Goal: Navigation & Orientation: Find specific page/section

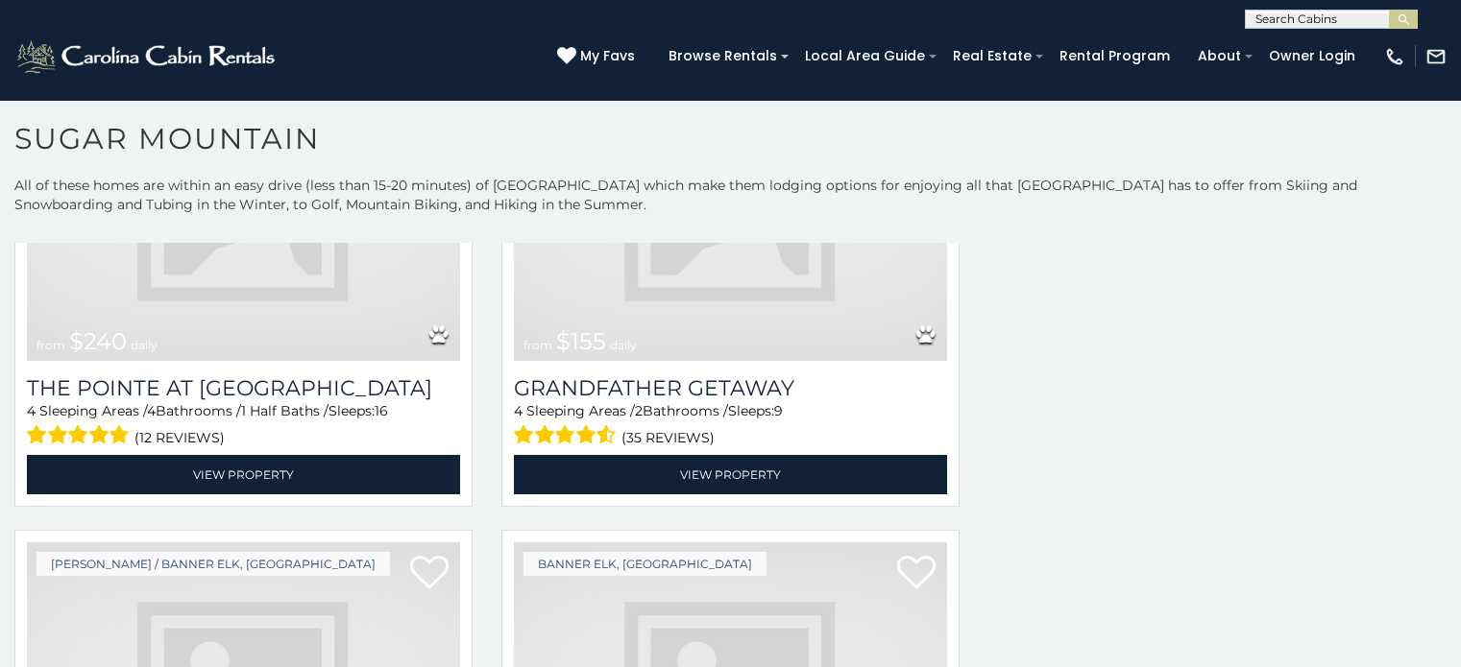
scroll to position [4504, 0]
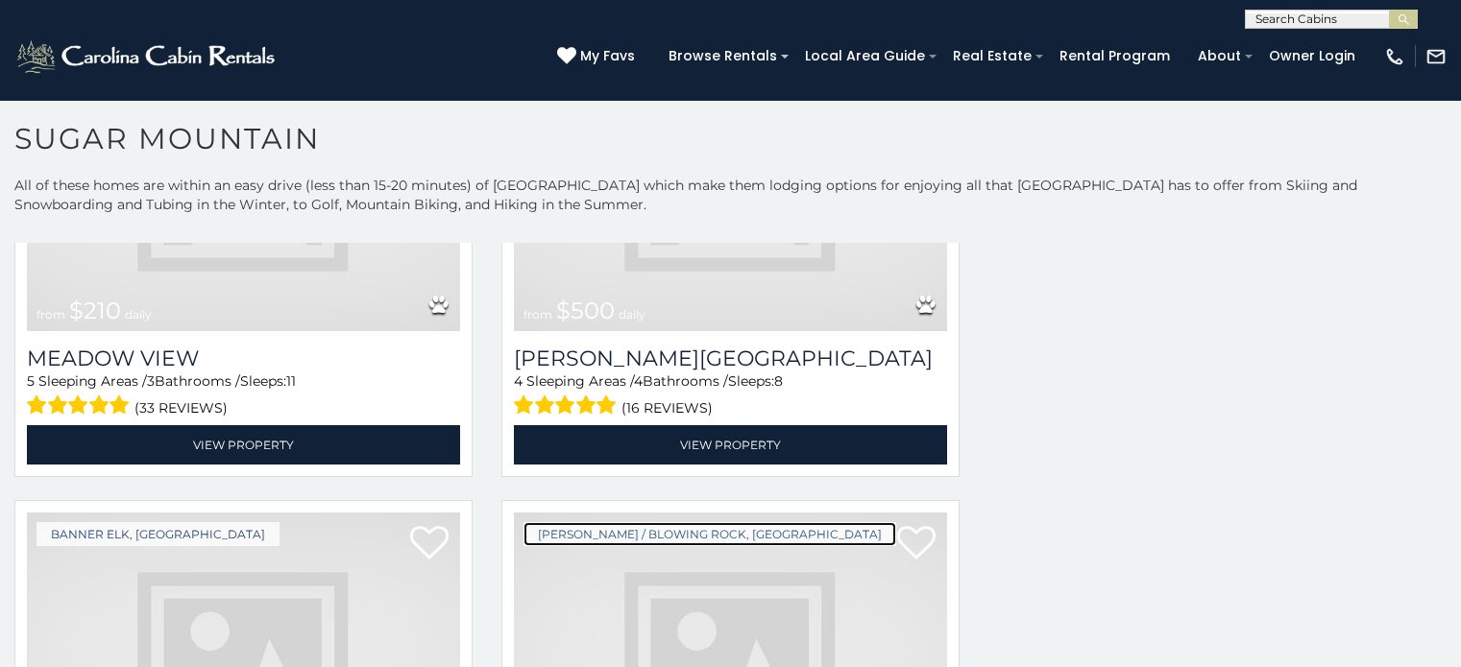
click at [586, 522] on link "[PERSON_NAME] / Blowing Rock, [GEOGRAPHIC_DATA]" at bounding box center [709, 534] width 373 height 24
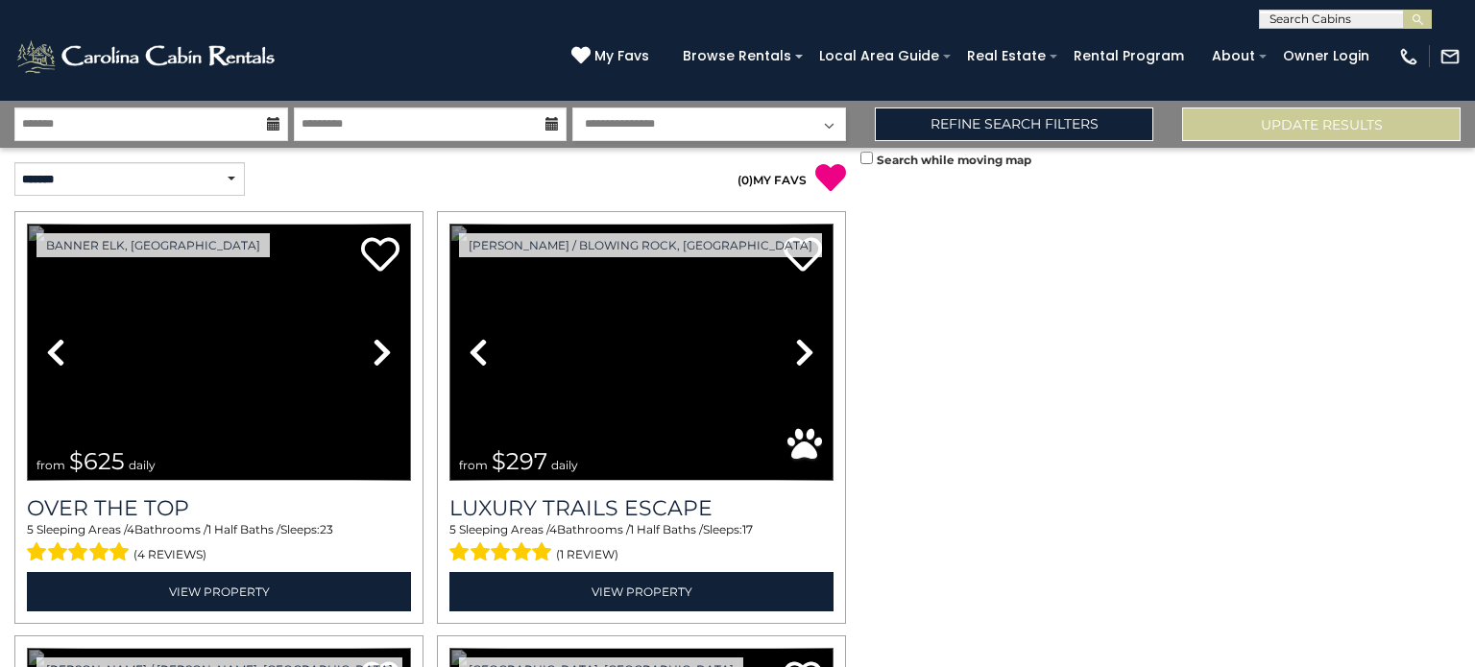
scroll to position [3202, 0]
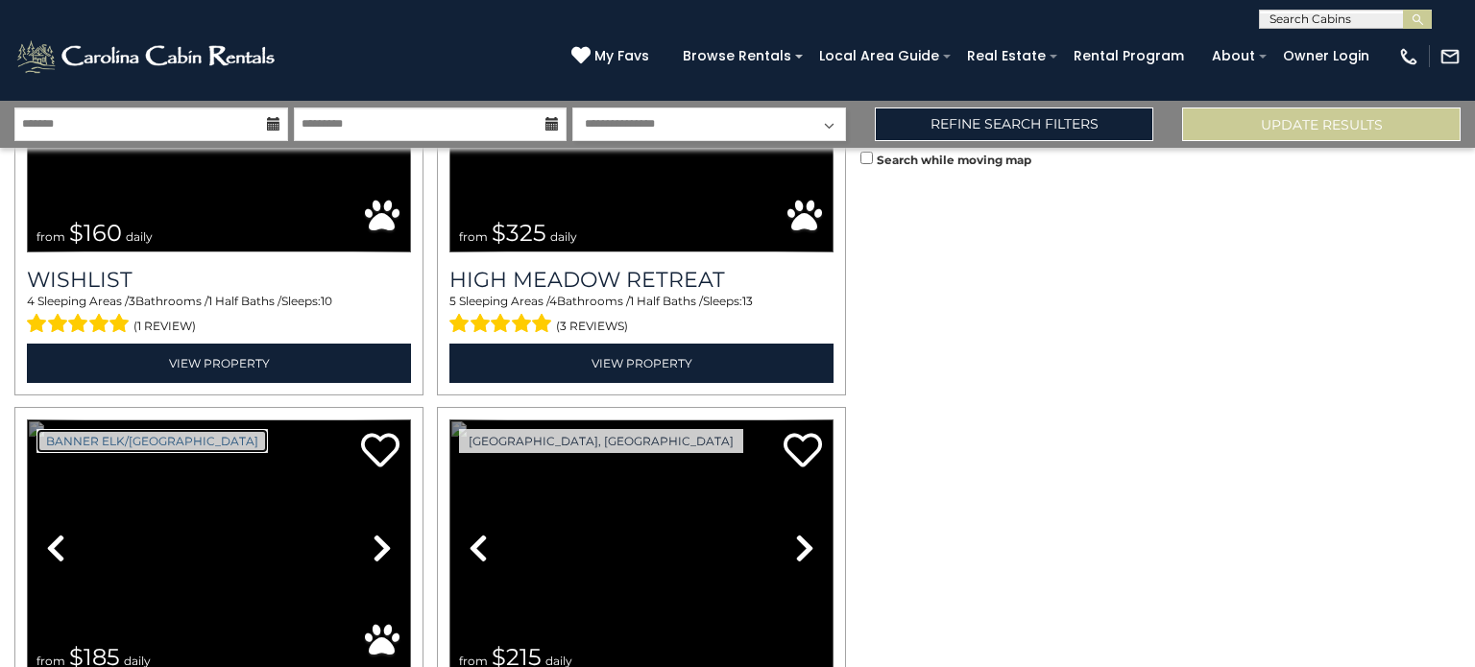
click at [47, 429] on link "Banner Elk/[GEOGRAPHIC_DATA]" at bounding box center [151, 441] width 231 height 24
